Goal: Task Accomplishment & Management: Use online tool/utility

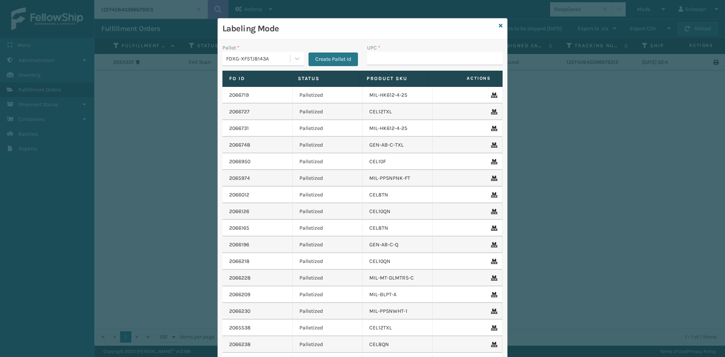
click at [357, 60] on div "Pallet * FDXG-XF5TJ8143A Create Pallet Id" at bounding box center [290, 57] width 145 height 27
click at [368, 56] on input "UPC *" at bounding box center [434, 59] width 135 height 14
type input "SV3RMT"
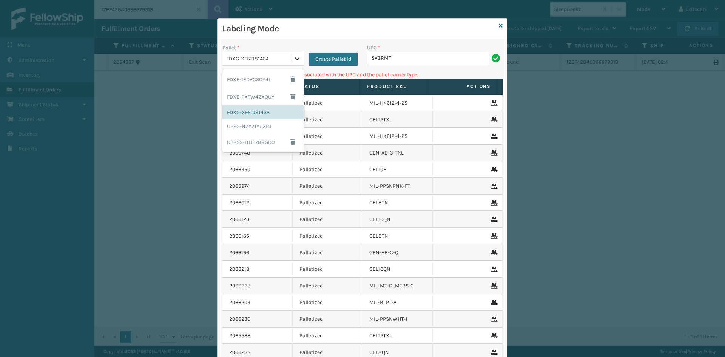
drag, startPoint x: 298, startPoint y: 58, endPoint x: 276, endPoint y: 84, distance: 34.3
click at [297, 58] on div at bounding box center [297, 59] width 14 height 14
click at [264, 126] on div "UPSG-NZYZ1YU3RJ" at bounding box center [263, 126] width 82 height 14
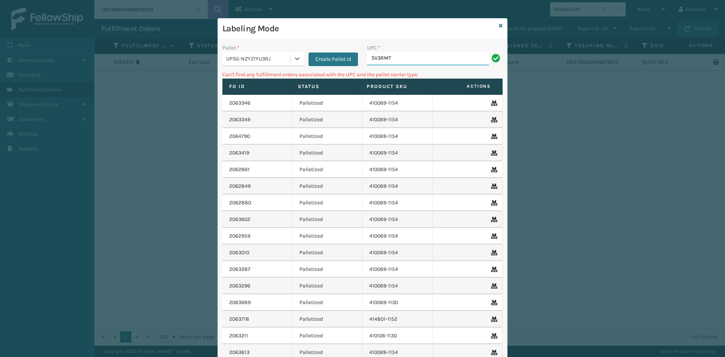
click at [429, 57] on input "SV3RMT" at bounding box center [428, 59] width 122 height 14
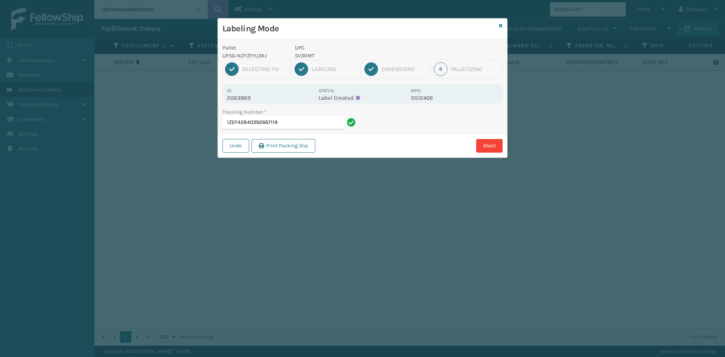
click at [306, 123] on input "1ZEF42840392667119" at bounding box center [283, 123] width 122 height 14
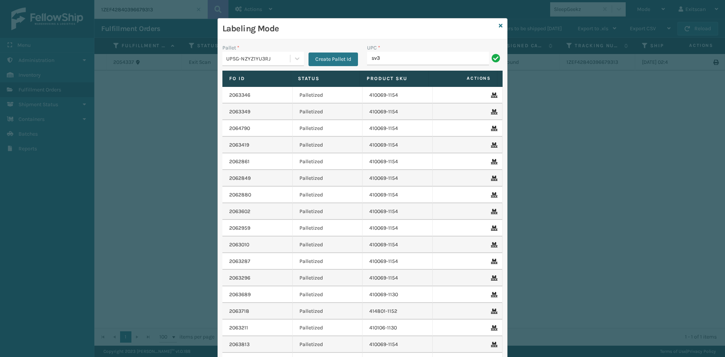
type input "SV3RMT"
type input "SSSIDERAILS-NLPSERIESX4"
type input "SVBRMT"
type input "SV2RMT"
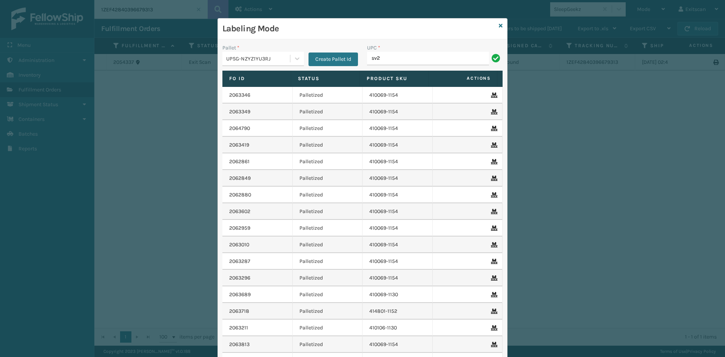
type input "SV2RMT"
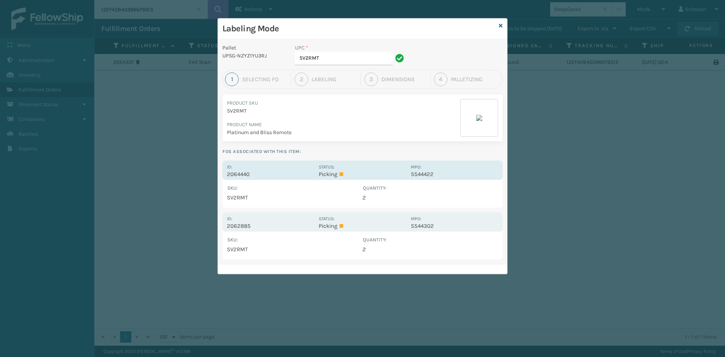
click at [246, 172] on p "2064440" at bounding box center [270, 174] width 87 height 7
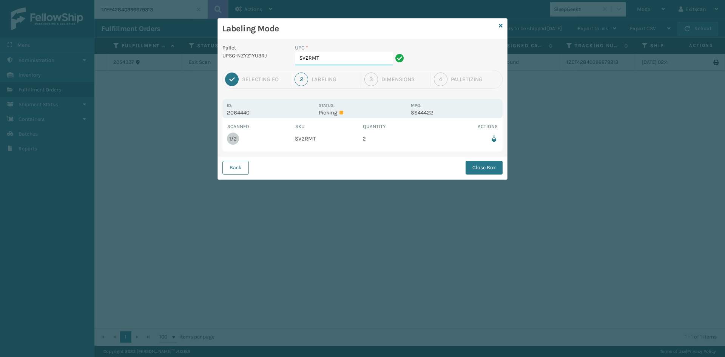
click at [358, 54] on input "SV2RMT" at bounding box center [344, 59] width 98 height 14
drag, startPoint x: 488, startPoint y: 169, endPoint x: 438, endPoint y: 175, distance: 51.0
click at [488, 169] on button "Close Box" at bounding box center [483, 168] width 37 height 14
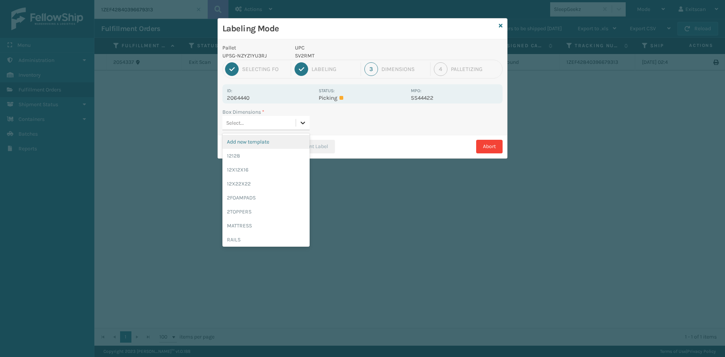
click at [305, 120] on icon at bounding box center [303, 123] width 8 height 8
click at [280, 152] on div "12128" at bounding box center [265, 156] width 87 height 14
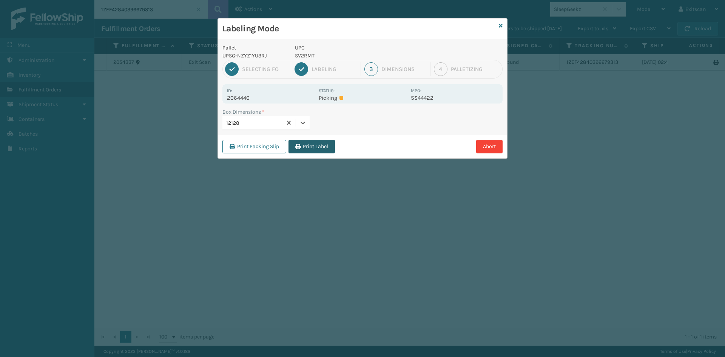
click at [314, 146] on button "Print Label" at bounding box center [311, 147] width 46 height 14
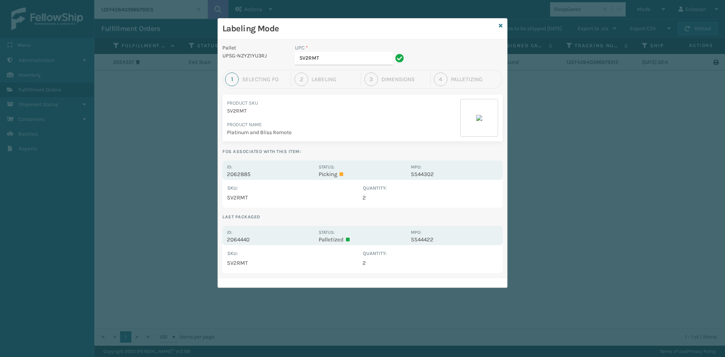
click at [249, 165] on div "Id: 2062885" at bounding box center [270, 170] width 87 height 15
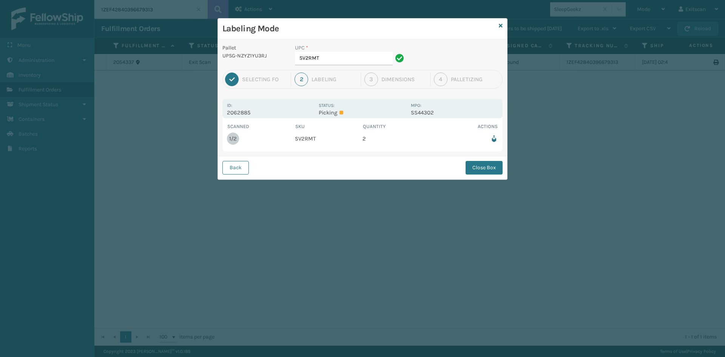
drag, startPoint x: 339, startPoint y: 49, endPoint x: 339, endPoint y: 54, distance: 4.2
click at [339, 52] on div "UPC * SV2RMT" at bounding box center [350, 55] width 111 height 22
click at [337, 57] on input "SV2RMT" at bounding box center [344, 59] width 98 height 14
click at [472, 161] on button "Close Box" at bounding box center [483, 168] width 37 height 14
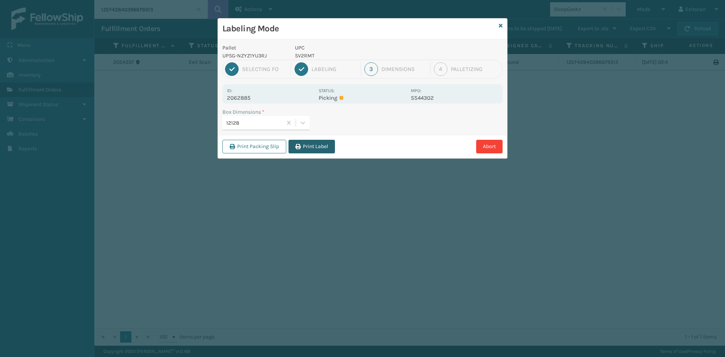
click at [331, 149] on button "Print Label" at bounding box center [311, 147] width 46 height 14
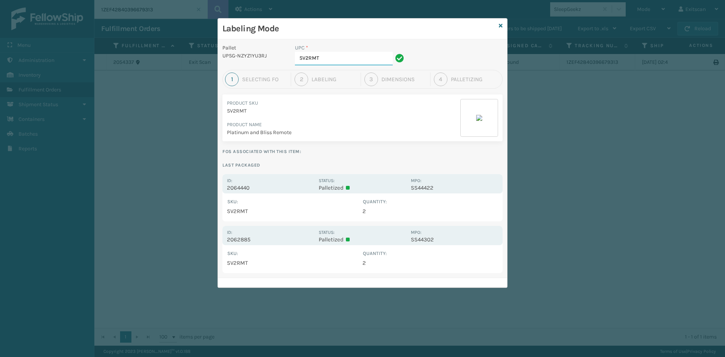
click at [332, 61] on input "SV2RMT" at bounding box center [344, 59] width 98 height 14
type input "S"
type input "GEN-HBBRKT-EK-C-H-B-A"
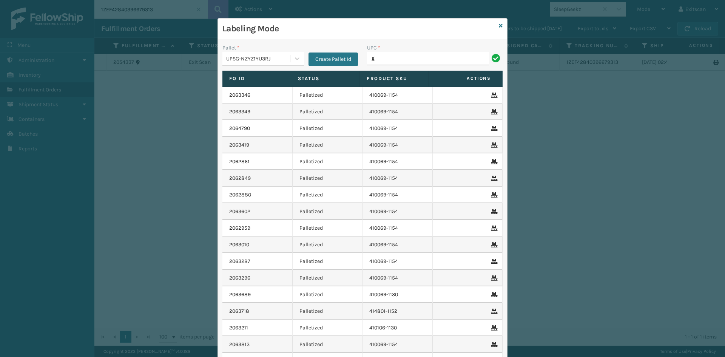
type input "GEN-HBBRKT-EK-C-H-B-A"
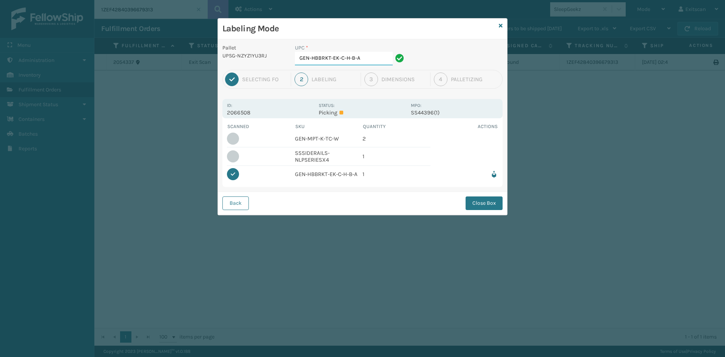
click at [368, 62] on input "GEN-HBBRKT-EK-C-H-B-A" at bounding box center [344, 59] width 98 height 14
type input "G"
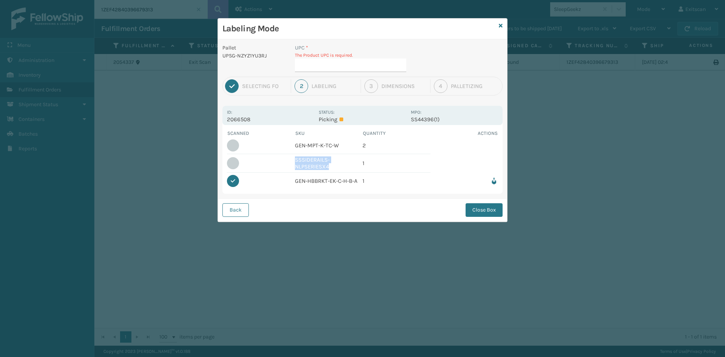
drag, startPoint x: 333, startPoint y: 167, endPoint x: 292, endPoint y: 164, distance: 40.8
click at [292, 164] on tr "SSSIDERAILS-NLPSERIESX4 1" at bounding box center [362, 163] width 271 height 18
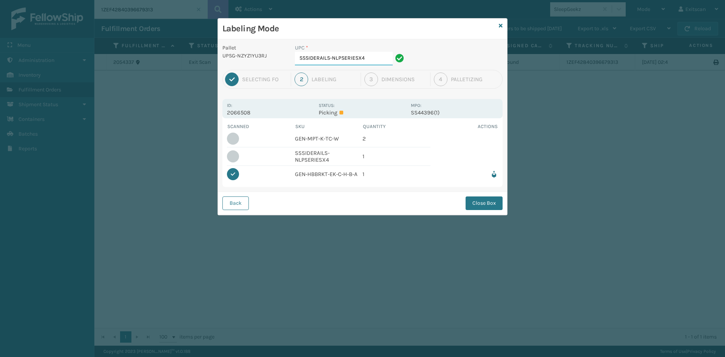
type input "SSSIDERAILS-NLPSERIESX4"
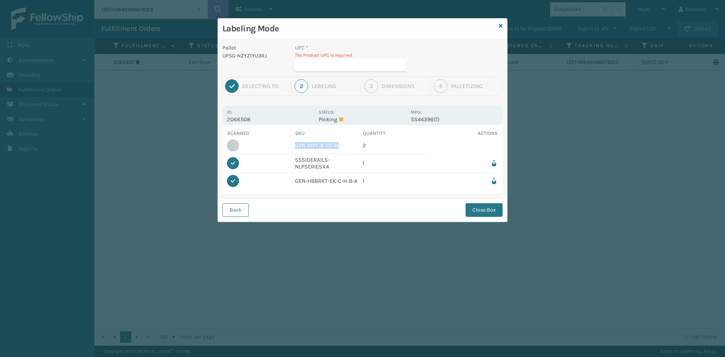
drag, startPoint x: 341, startPoint y: 141, endPoint x: 308, endPoint y: 148, distance: 33.1
click at [297, 148] on td "GEN-MPT-K-TC-W" at bounding box center [329, 145] width 68 height 17
click at [345, 149] on td "GEN-MPT-K-TC-W" at bounding box center [329, 145] width 68 height 17
click at [345, 147] on td "GEN-MPT-K-TC-W" at bounding box center [329, 145] width 68 height 17
drag, startPoint x: 345, startPoint y: 146, endPoint x: 294, endPoint y: 143, distance: 51.0
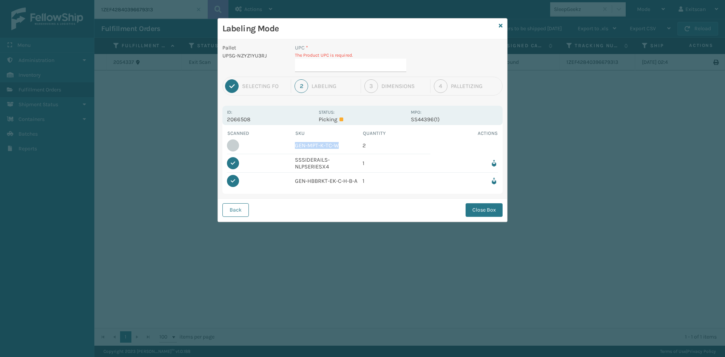
click at [294, 143] on tr "GEN-MPT-K-TC-W 2" at bounding box center [362, 145] width 271 height 17
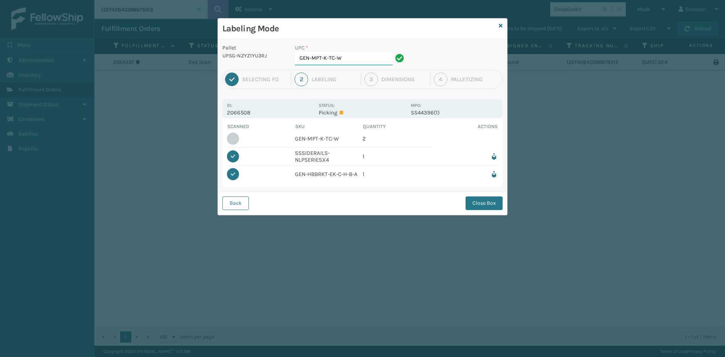
type input "GEN-MPT-K-TC-W"
click at [488, 201] on button "Close Box" at bounding box center [483, 203] width 37 height 14
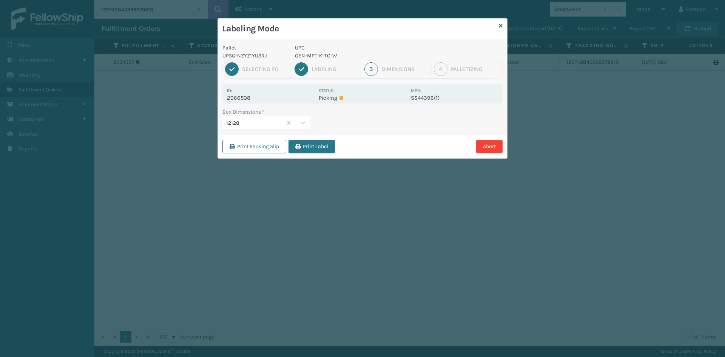
click at [327, 152] on button "Print Label" at bounding box center [311, 147] width 46 height 14
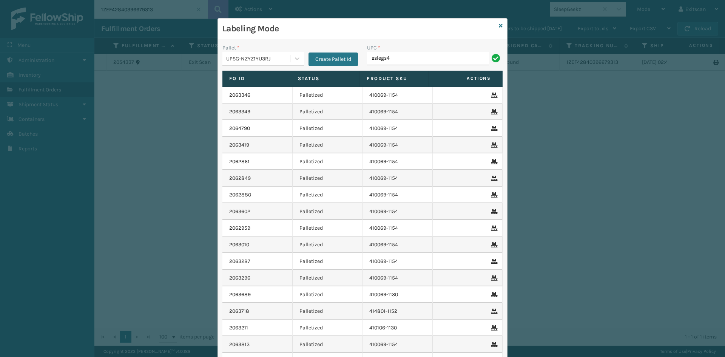
type input "SSLEGS4INCH"
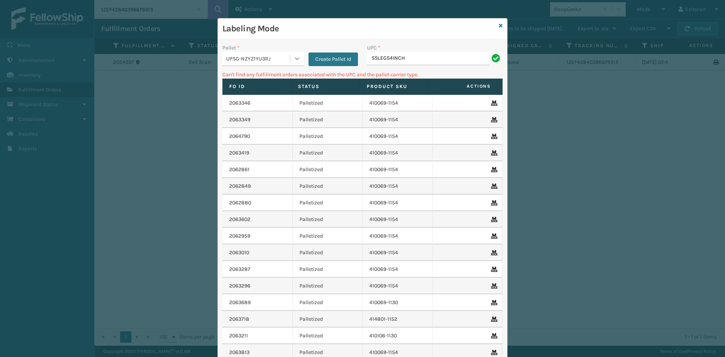
click at [299, 55] on div at bounding box center [297, 59] width 14 height 14
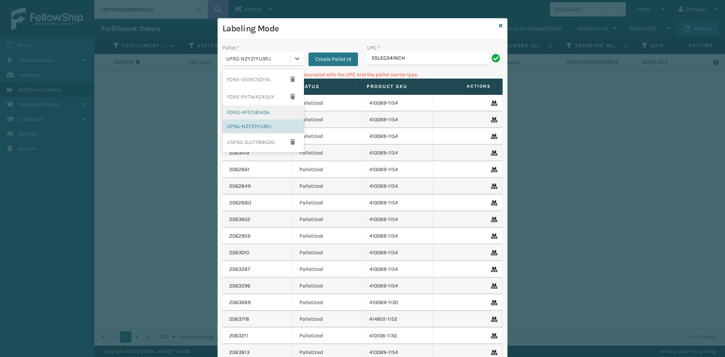
click at [261, 109] on div "FDXG-XF5TJ8143A" at bounding box center [263, 112] width 82 height 14
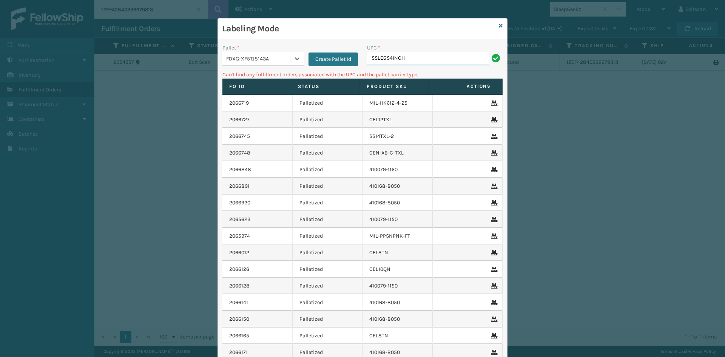
click at [403, 57] on input "SSLEGS4INCH" at bounding box center [428, 59] width 122 height 14
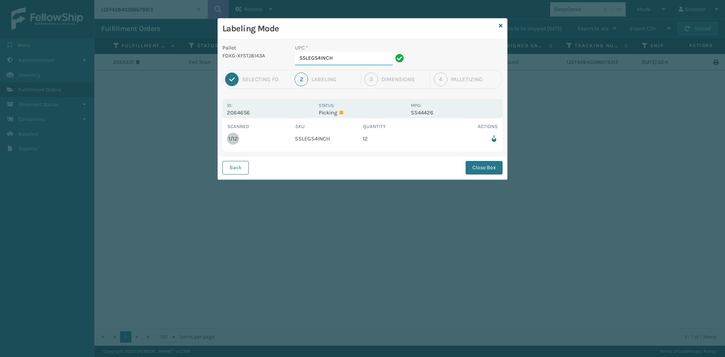
click at [363, 52] on input "SSLEGS4INCH" at bounding box center [344, 59] width 98 height 14
click at [469, 169] on button "Close Box" at bounding box center [483, 168] width 37 height 14
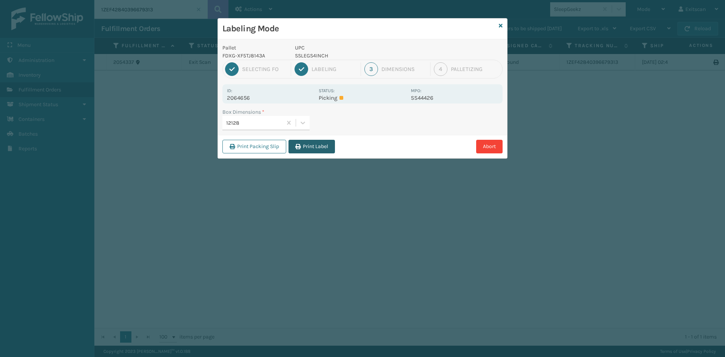
click at [297, 145] on icon "button" at bounding box center [297, 146] width 5 height 5
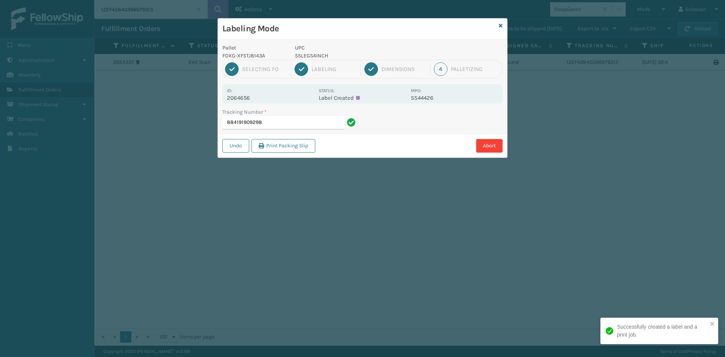
click at [329, 122] on input "884191909298" at bounding box center [283, 123] width 122 height 14
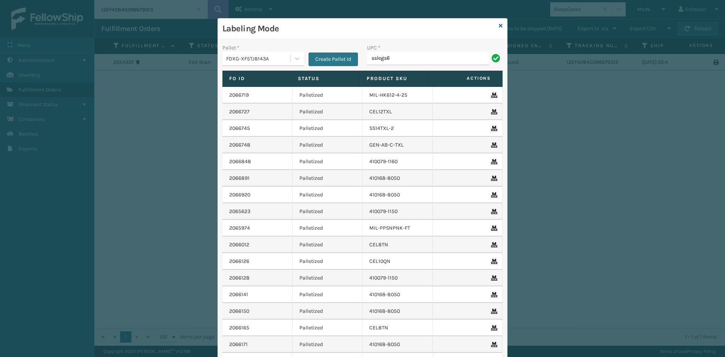
type input "SSLEGS6INCH"
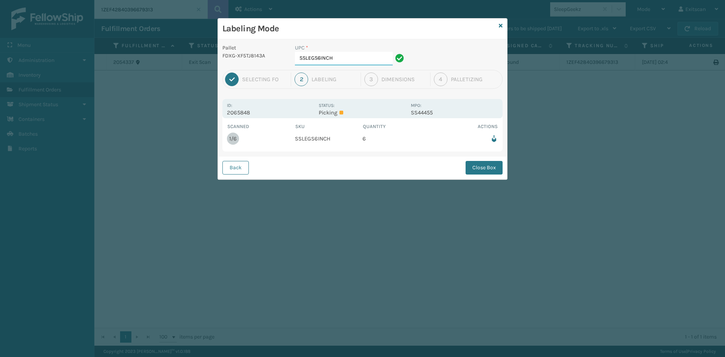
click at [344, 57] on input "SSLEGS6INCH" at bounding box center [344, 59] width 98 height 14
click at [479, 169] on button "Close Box" at bounding box center [483, 168] width 37 height 14
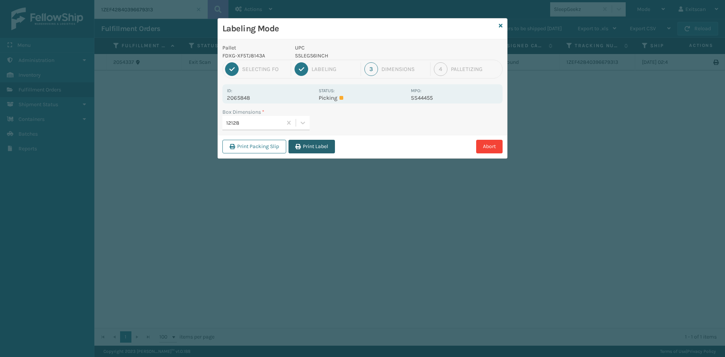
click at [306, 140] on button "Print Label" at bounding box center [311, 147] width 46 height 14
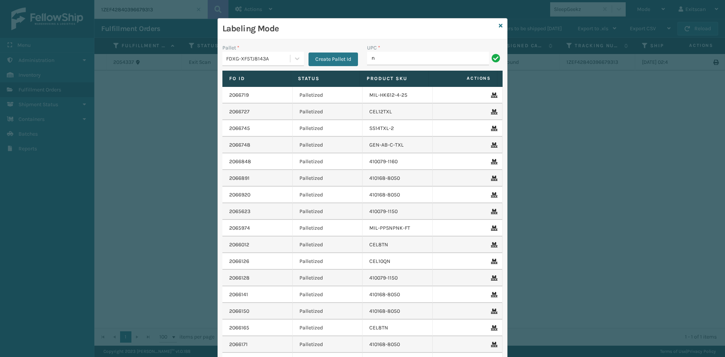
type input "NEFHBBRKT"
type input "n"
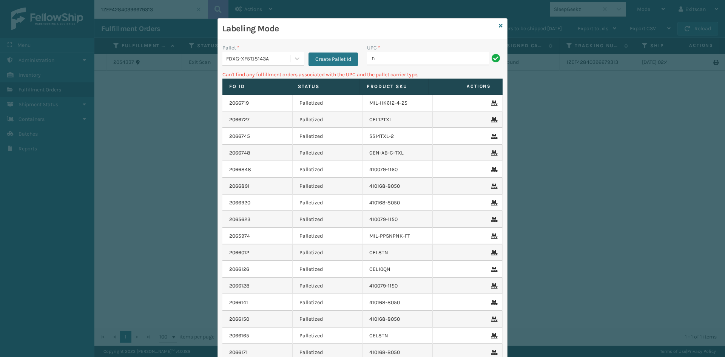
type input "NEFHBBRKT"
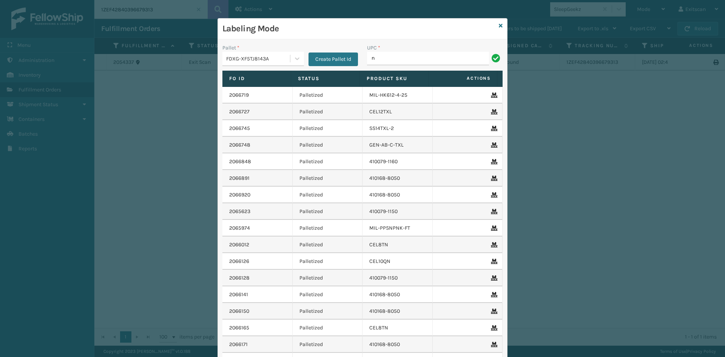
type input "NEFHBBRKT"
type input "SVS-REM-SLV-002"
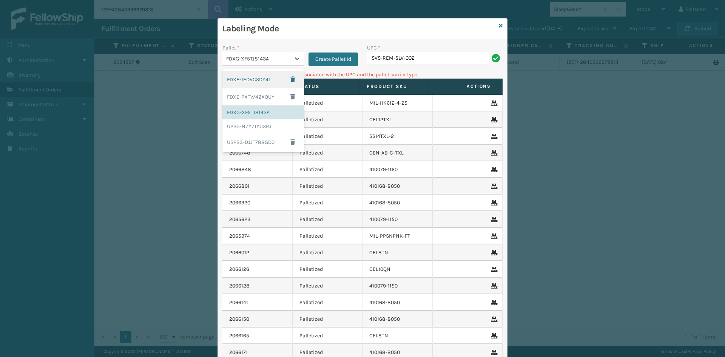
drag, startPoint x: 295, startPoint y: 58, endPoint x: 285, endPoint y: 71, distance: 16.4
click at [294, 58] on icon at bounding box center [297, 59] width 8 height 8
click at [251, 128] on div "UPSG-NZYZ1YU3RJ" at bounding box center [263, 126] width 82 height 14
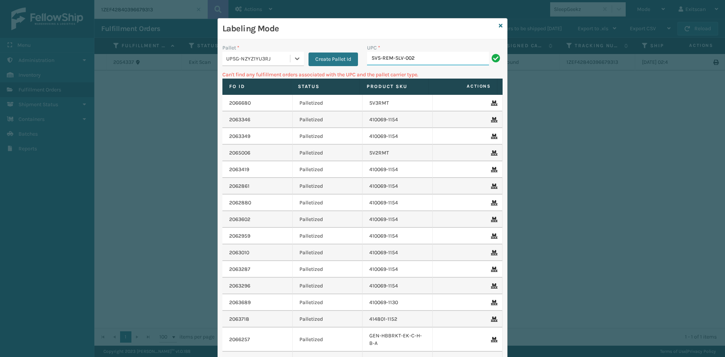
click at [445, 54] on input "SVS-REM-SLV-002" at bounding box center [428, 59] width 122 height 14
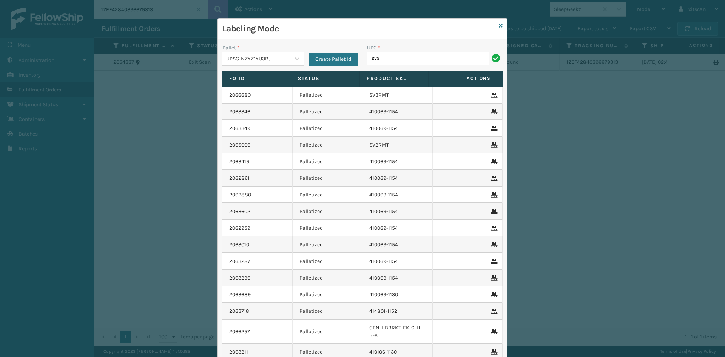
type input "SVS-REM-SLV-002"
type input "127780A5800512A"
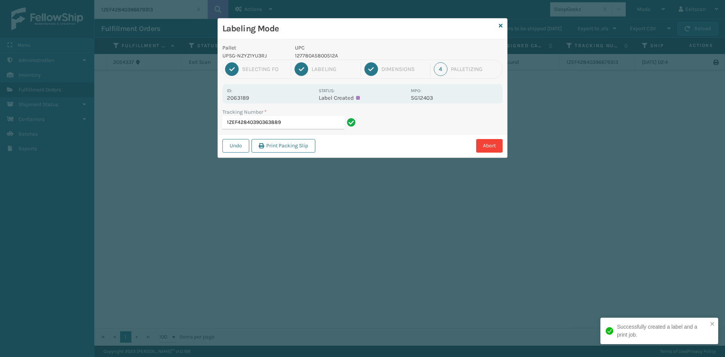
click at [329, 124] on input "1ZEF42840390363889" at bounding box center [283, 123] width 122 height 14
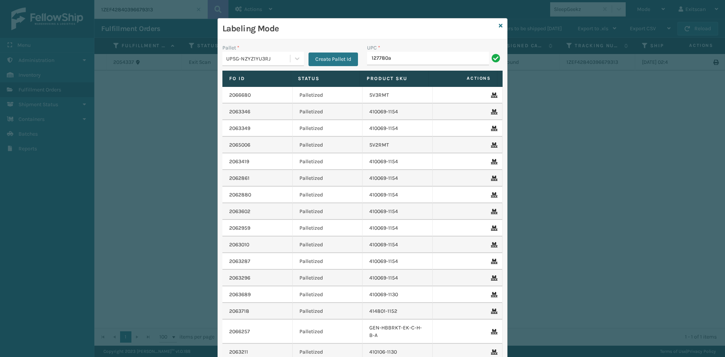
type input "127780A5800512A"
type input "12778A67S0012"
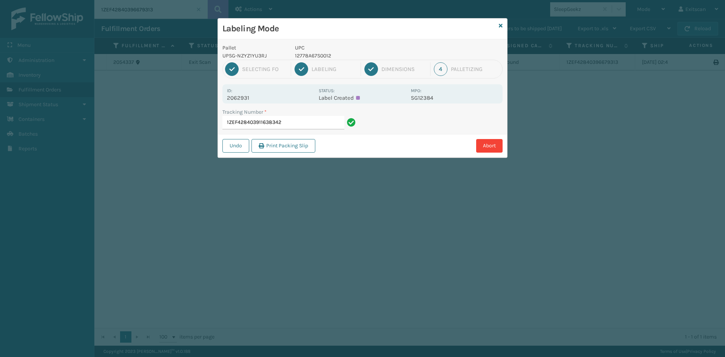
type input "1ZEF42840391163834"
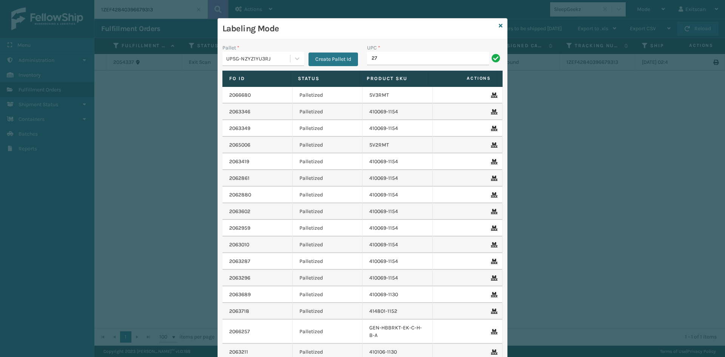
type input "27X4X4"
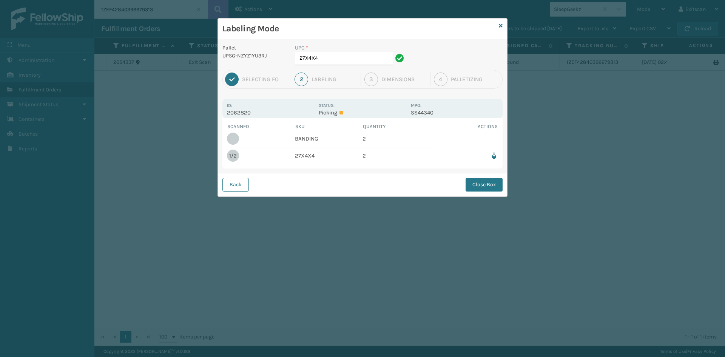
drag, startPoint x: 344, startPoint y: 47, endPoint x: 338, endPoint y: 51, distance: 7.9
click at [343, 48] on div "UPC *" at bounding box center [350, 48] width 111 height 8
click at [335, 55] on input "27X4X4" at bounding box center [344, 59] width 98 height 14
click at [226, 141] on div "Scanned SKU Quantity Actions BANDING 2 2/2 27X4X4 2" at bounding box center [362, 143] width 280 height 50
click at [342, 54] on input "27X4X4" at bounding box center [344, 59] width 98 height 14
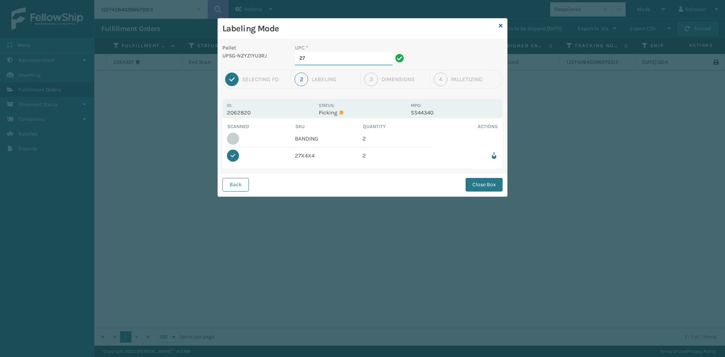
type input "2"
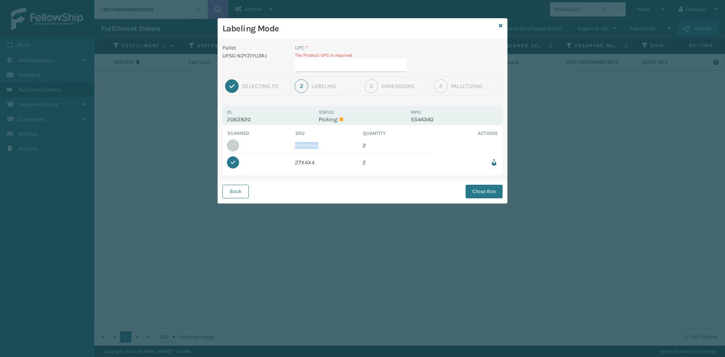
drag, startPoint x: 322, startPoint y: 142, endPoint x: 295, endPoint y: 144, distance: 27.3
click at [295, 144] on td "BANDING" at bounding box center [329, 145] width 68 height 17
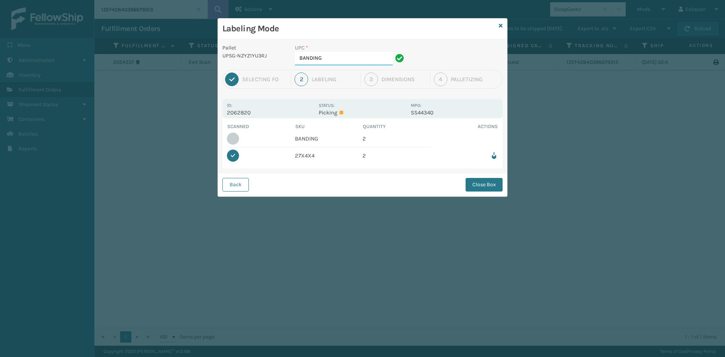
click at [371, 58] on input "BANDING" at bounding box center [344, 59] width 98 height 14
type input "BANDING"
click at [481, 181] on button "Close Box" at bounding box center [483, 185] width 37 height 14
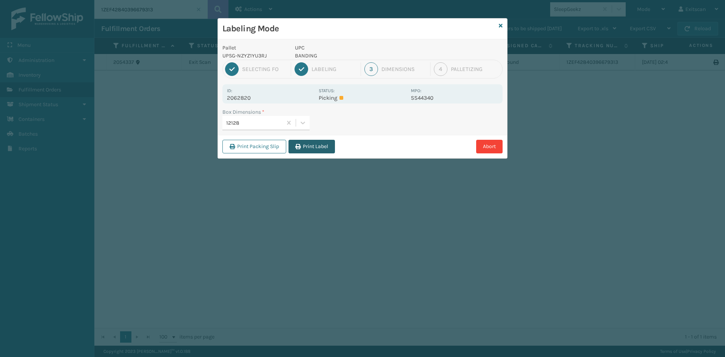
click at [308, 146] on button "Print Label" at bounding box center [311, 147] width 46 height 14
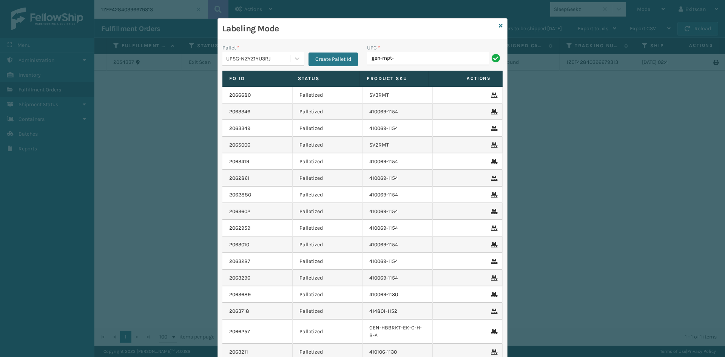
type input "GEN-MPT-K-TC-W"
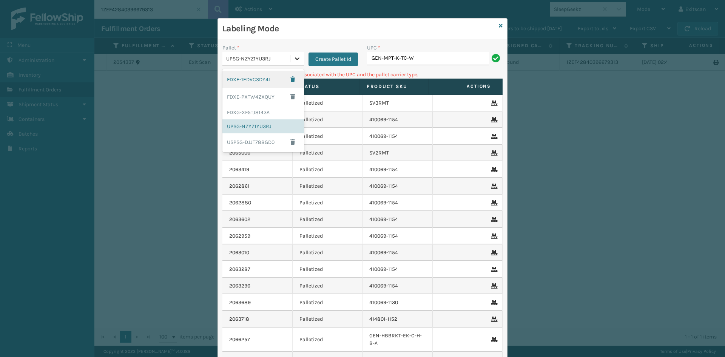
click at [293, 57] on icon at bounding box center [297, 59] width 8 height 8
click at [252, 111] on div "FDXG-XF5TJ8143A" at bounding box center [263, 112] width 82 height 14
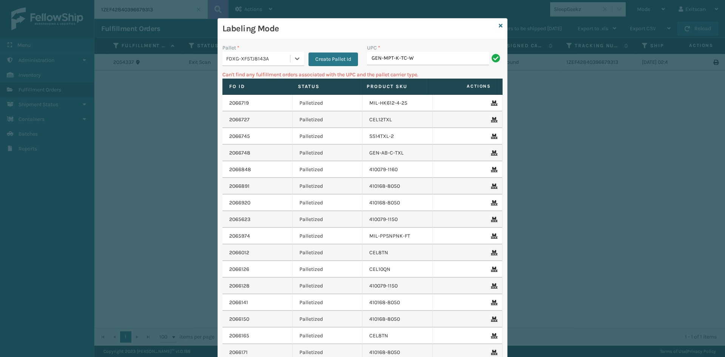
drag, startPoint x: 439, startPoint y: 50, endPoint x: 437, endPoint y: 54, distance: 4.2
click at [437, 54] on div "UPC * GEN-MPT-K-TC-W" at bounding box center [434, 55] width 135 height 22
click at [430, 65] on div "UPC * GEN-MPT-K-TC-W" at bounding box center [434, 57] width 145 height 27
click at [432, 57] on input "GEN-MPT-K-TC-W" at bounding box center [428, 59] width 122 height 14
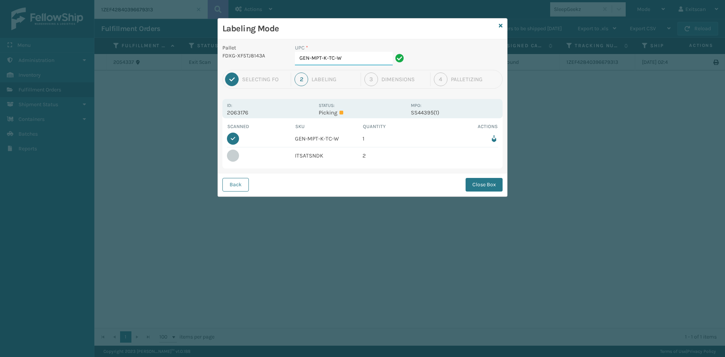
click at [342, 55] on input "GEN-MPT-K-TC-W" at bounding box center [344, 59] width 98 height 14
type input "G"
type input "ITSATSNDK"
click at [471, 188] on button "Close Box" at bounding box center [483, 185] width 37 height 14
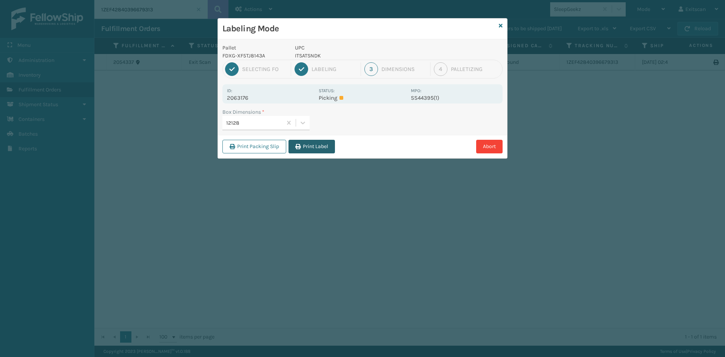
click at [305, 143] on button "Print Label" at bounding box center [311, 147] width 46 height 14
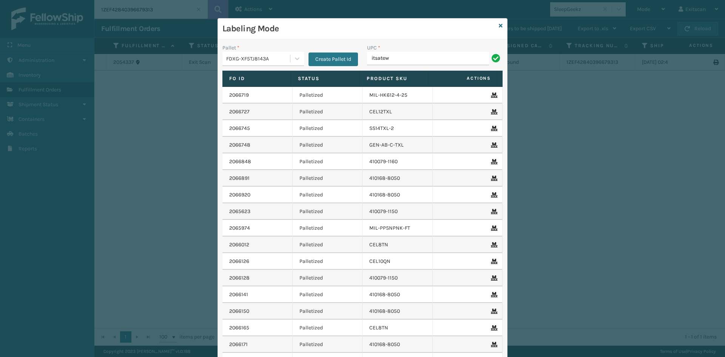
type input "ITSATECRK"
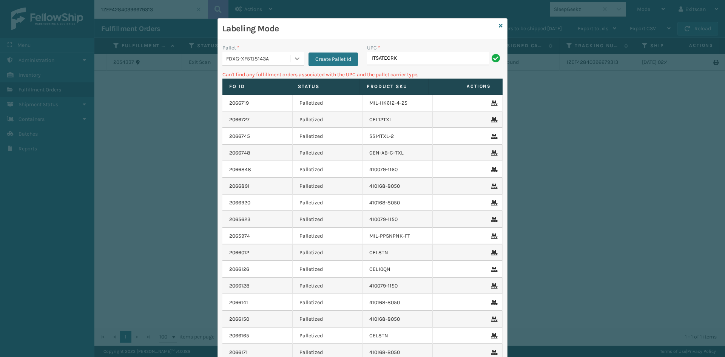
click at [290, 56] on div at bounding box center [297, 59] width 14 height 14
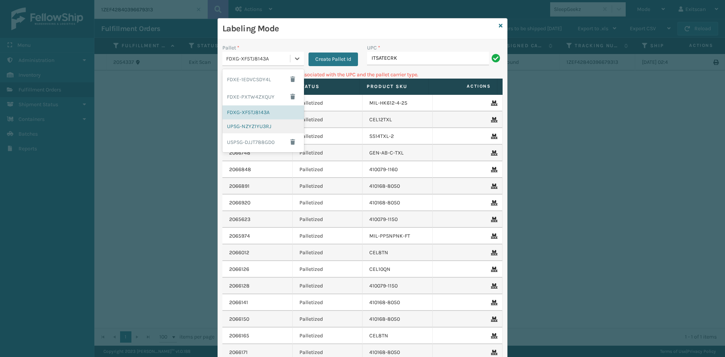
click at [252, 126] on div "UPSG-NZYZ1YU3RJ" at bounding box center [263, 126] width 82 height 14
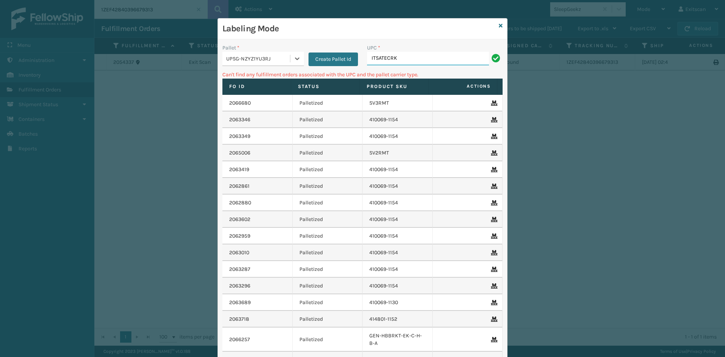
click at [408, 57] on input "ITSATECRK" at bounding box center [428, 59] width 122 height 14
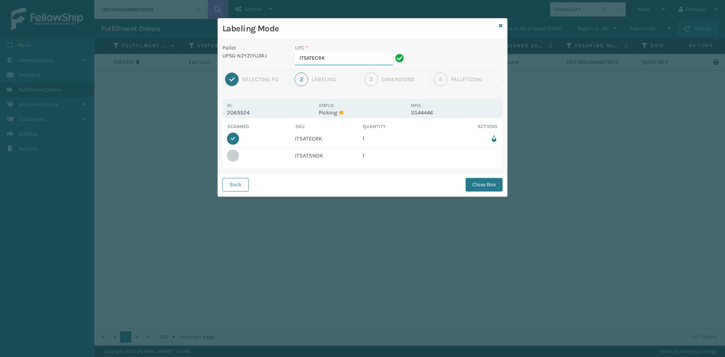
drag, startPoint x: 338, startPoint y: 58, endPoint x: 289, endPoint y: 58, distance: 48.7
click at [289, 58] on div "Pallet UPSG-NZYZ1YU3RJ UPC * ITSATECRK" at bounding box center [362, 57] width 289 height 26
type input "ITSATSNDK"
click at [492, 183] on button "Close Box" at bounding box center [483, 185] width 37 height 14
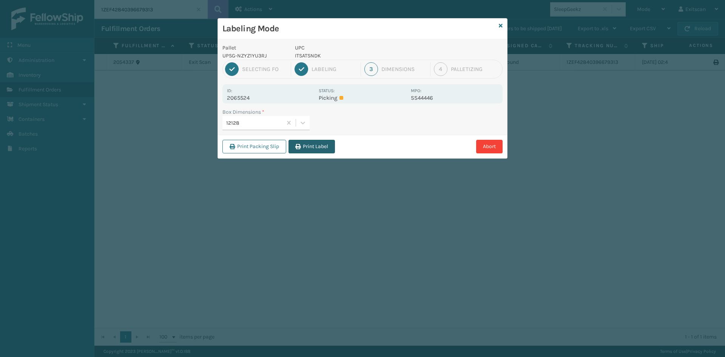
click at [296, 146] on icon "button" at bounding box center [297, 146] width 5 height 5
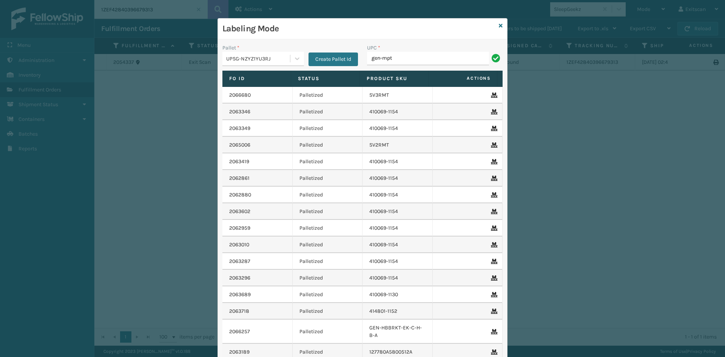
type input "GEN-MPT-K-TC-W"
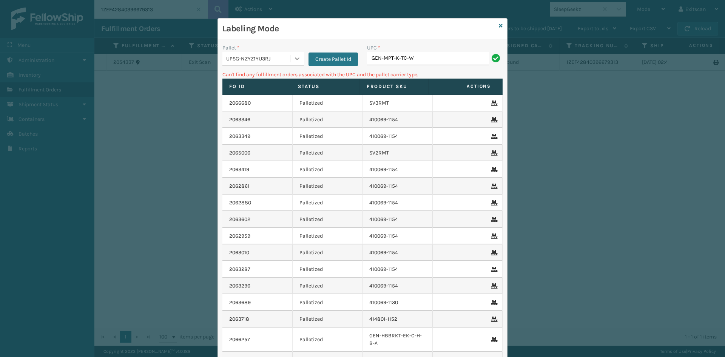
drag, startPoint x: 292, startPoint y: 60, endPoint x: 286, endPoint y: 66, distance: 8.3
click at [293, 60] on icon at bounding box center [297, 59] width 8 height 8
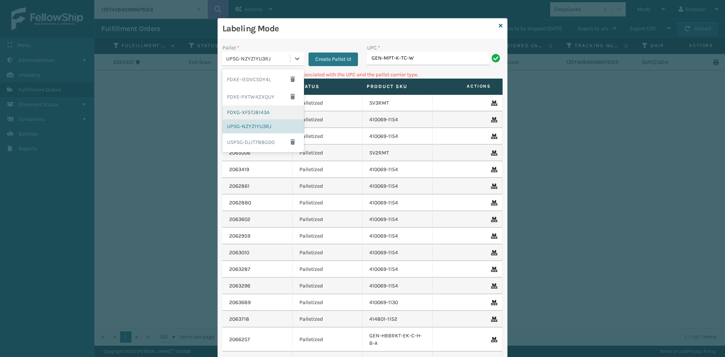
click at [253, 110] on div "FDXG-XF5TJ8143A" at bounding box center [263, 112] width 82 height 14
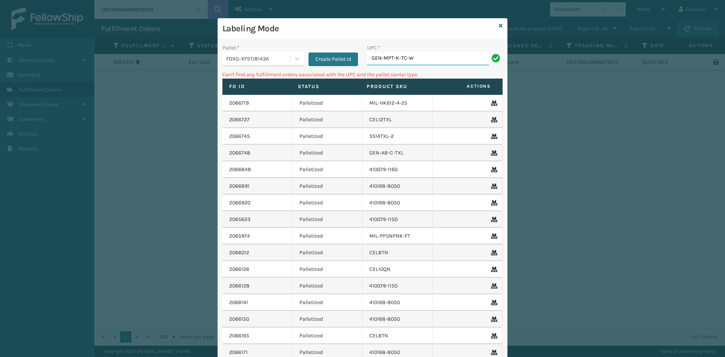
click at [437, 57] on input "GEN-MPT-K-TC-W" at bounding box center [428, 59] width 122 height 14
type input "G"
type input "LONG-BOLTS"
click at [304, 57] on div "Create Pallet Id" at bounding box center [331, 55] width 54 height 22
drag, startPoint x: 294, startPoint y: 67, endPoint x: 298, endPoint y: 58, distance: 9.5
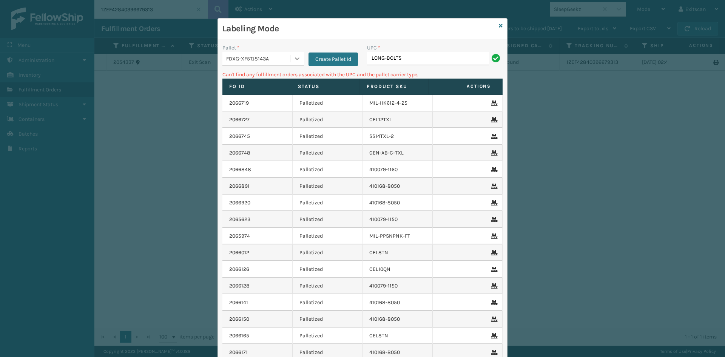
click at [294, 64] on div "Pallet * FDXG-XF5TJ8143A Create Pallet Id" at bounding box center [290, 57] width 145 height 27
click at [299, 58] on div at bounding box center [297, 59] width 14 height 14
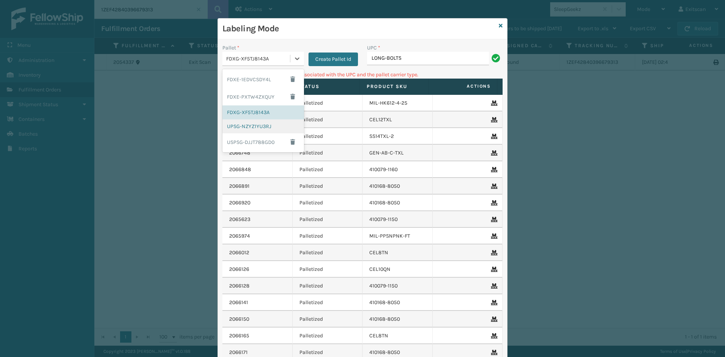
drag, startPoint x: 259, startPoint y: 126, endPoint x: 331, endPoint y: 103, distance: 76.1
click at [260, 126] on div "UPSG-NZYZ1YU3RJ" at bounding box center [263, 126] width 82 height 14
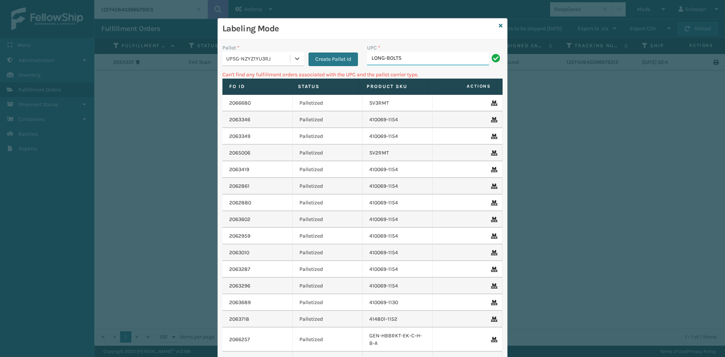
click at [415, 60] on input "LONG-BOLTS" at bounding box center [428, 59] width 122 height 14
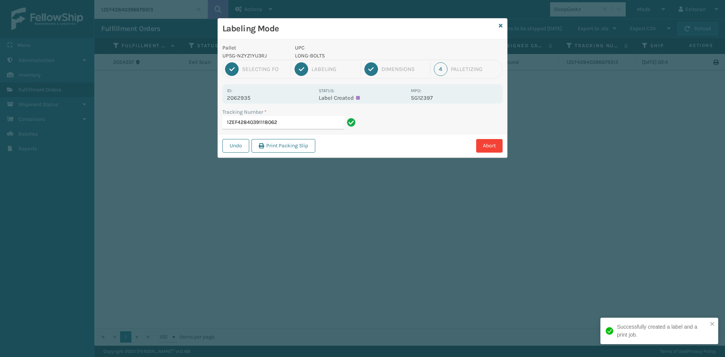
click at [313, 122] on input "1ZEF42840391118062" at bounding box center [283, 123] width 122 height 14
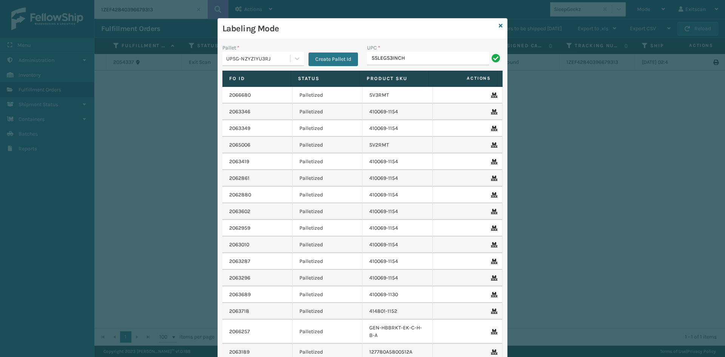
type input "SSLEGS3INCH."
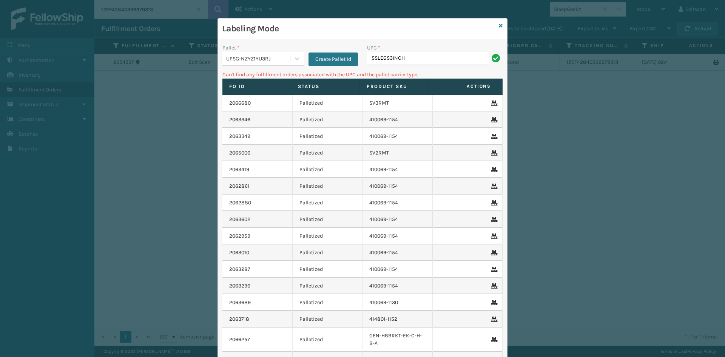
type input "SSLEGS3INCH"
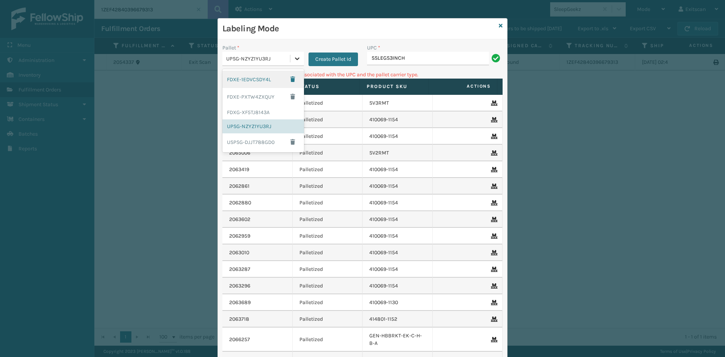
click at [295, 56] on icon at bounding box center [297, 59] width 8 height 8
click at [259, 114] on div "FDXG-XF5TJ8143A" at bounding box center [263, 112] width 82 height 14
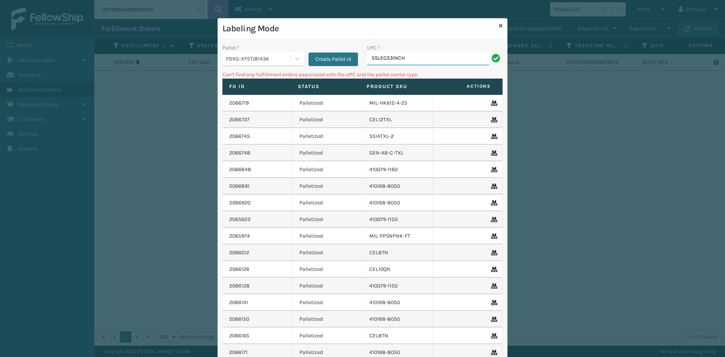
click at [436, 55] on input "SSLEGS3INCH" at bounding box center [428, 59] width 122 height 14
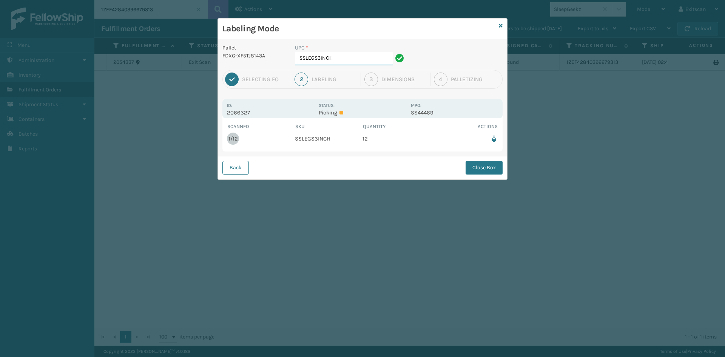
click at [364, 58] on input "SSLEGS3INCH" at bounding box center [344, 59] width 98 height 14
click at [486, 169] on button "Close Box" at bounding box center [483, 168] width 37 height 14
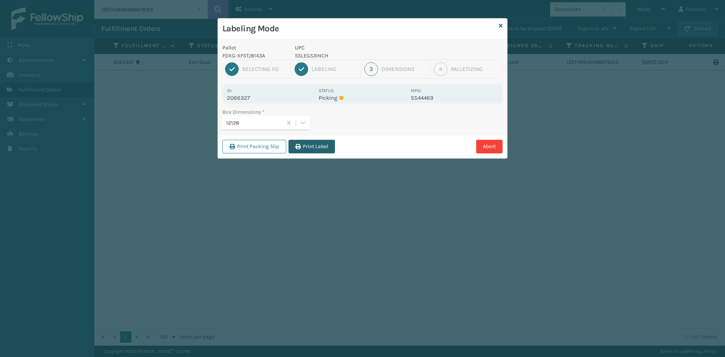
click at [307, 143] on button "Print Label" at bounding box center [311, 147] width 46 height 14
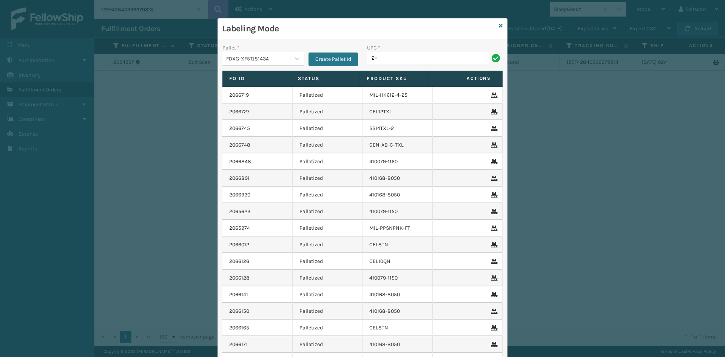
type input "2"
type input "SSLEGS3INCH-2.5D"
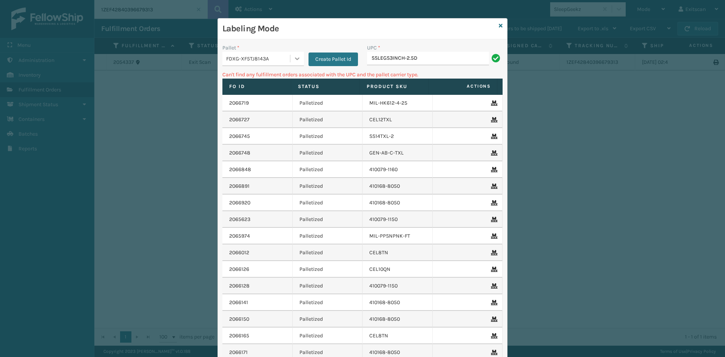
click at [297, 57] on div at bounding box center [297, 59] width 14 height 14
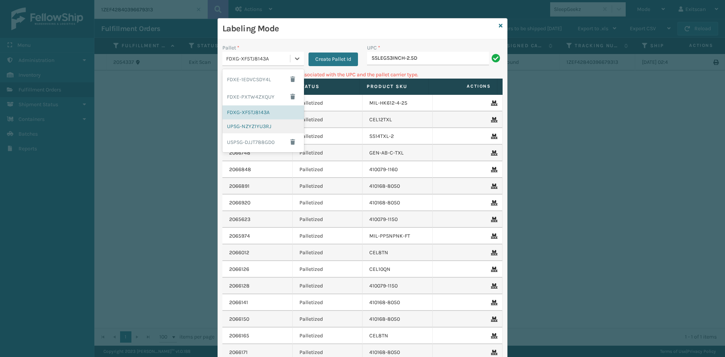
click at [261, 127] on div "UPSG-NZYZ1YU3RJ" at bounding box center [263, 126] width 82 height 14
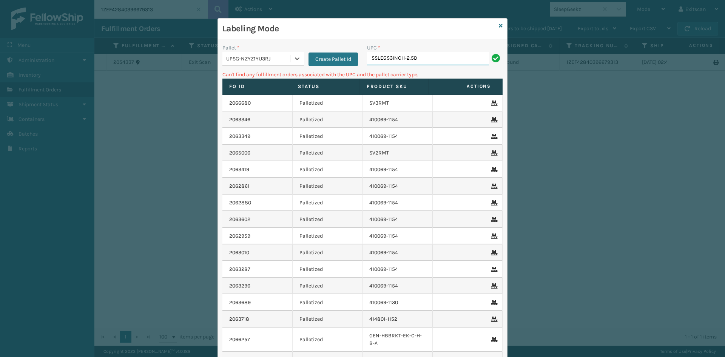
click at [423, 61] on input "SSLEGS3INCH-2.5D" at bounding box center [428, 59] width 122 height 14
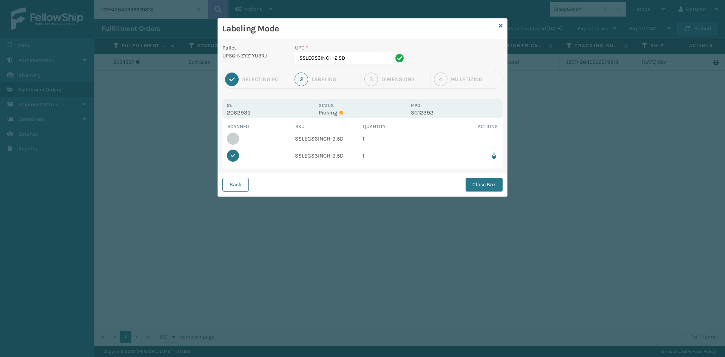
click at [227, 183] on button "Back" at bounding box center [235, 185] width 26 height 14
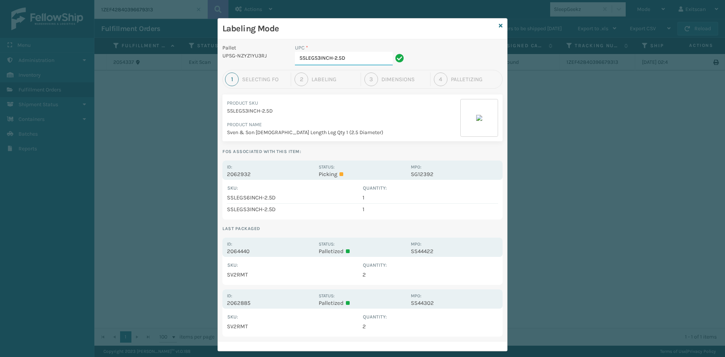
click at [356, 63] on input "SSLEGS3INCH-2.5D" at bounding box center [344, 59] width 98 height 14
type input "S"
type input "SSLEGS7INCH"
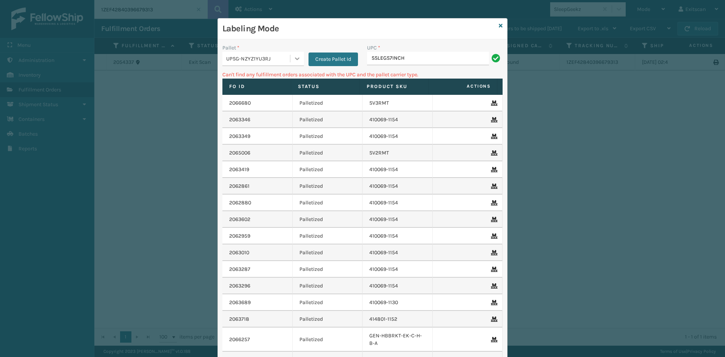
click at [293, 58] on icon at bounding box center [297, 59] width 8 height 8
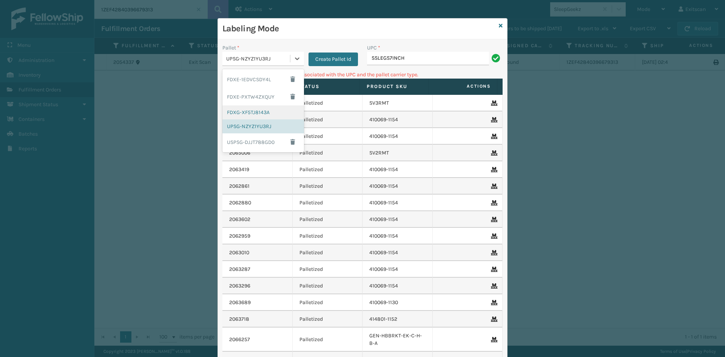
drag, startPoint x: 257, startPoint y: 109, endPoint x: 325, endPoint y: 104, distance: 68.1
click at [260, 106] on div "FDXG-XF5TJ8143A" at bounding box center [263, 112] width 82 height 14
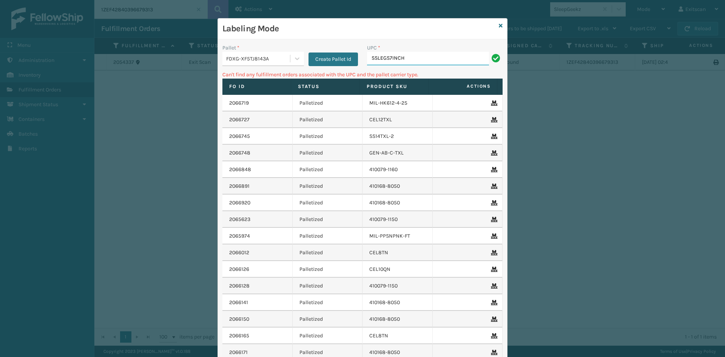
click at [430, 57] on input "SSLEGS7INCH" at bounding box center [428, 59] width 122 height 14
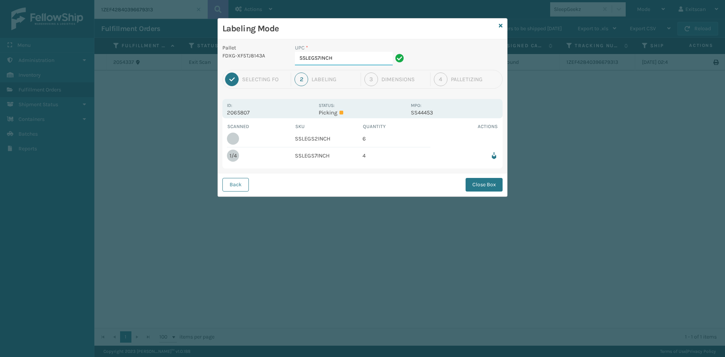
click at [364, 57] on input "SSLEGS7INCH" at bounding box center [344, 59] width 98 height 14
type input "SSLEGS2INCH"
click at [486, 188] on button "Close Box" at bounding box center [483, 185] width 37 height 14
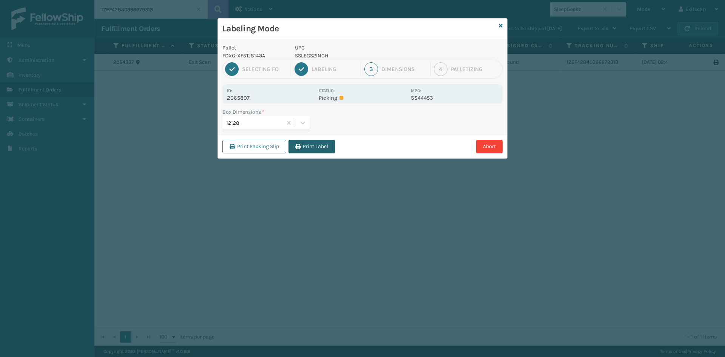
click at [319, 145] on button "Print Label" at bounding box center [311, 147] width 46 height 14
